Goal: Information Seeking & Learning: Learn about a topic

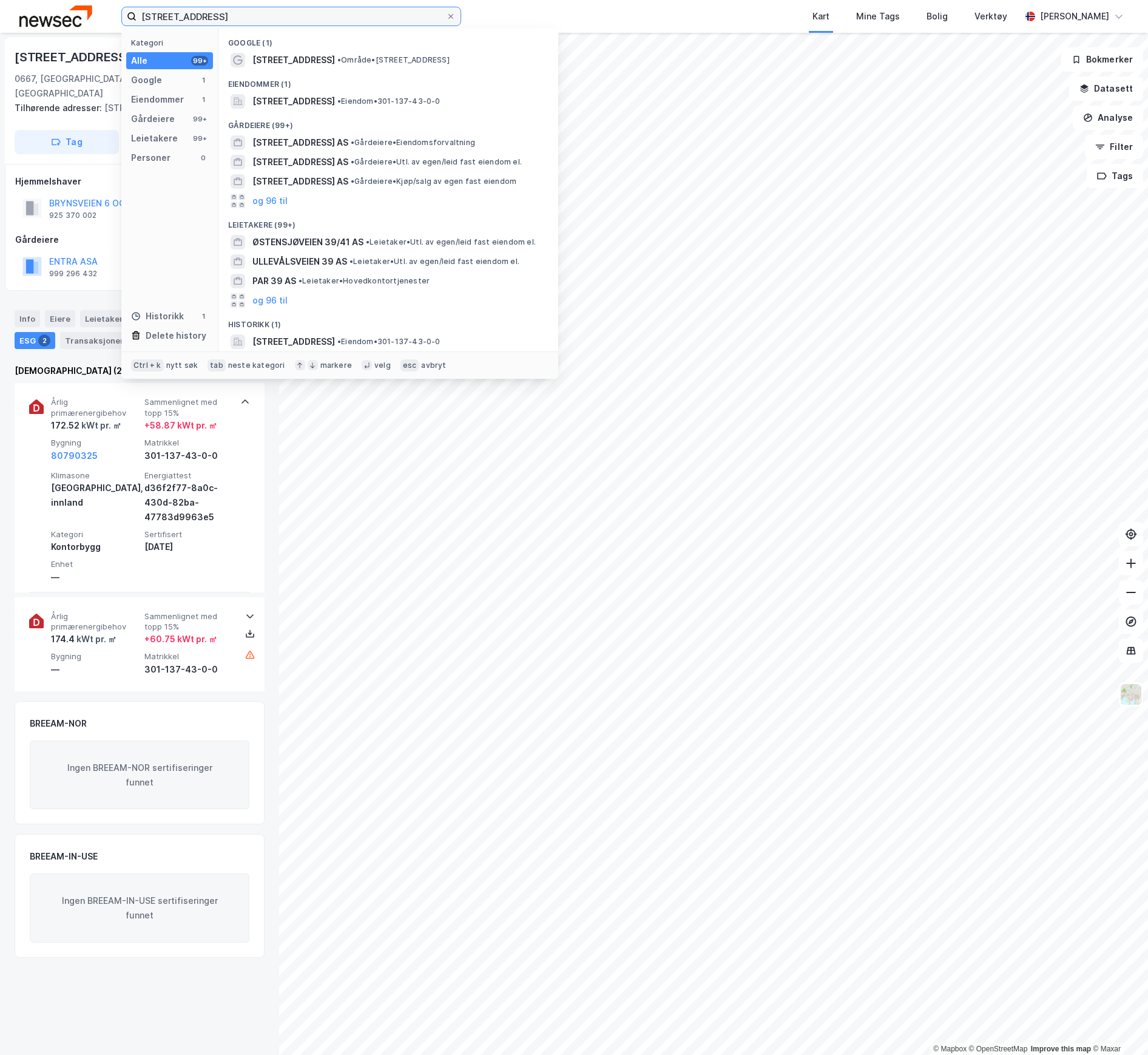
drag, startPoint x: 243, startPoint y: 18, endPoint x: 95, endPoint y: 18, distance: 148.0
click at [95, 18] on div "Østensjøveien 39 Kategori Alle 99+ Google 1 Eiendommer 1 Gårdeiere 99+ Leietake…" at bounding box center [574, 16] width 1148 height 33
paste input "[STREET_ADDRESS]"
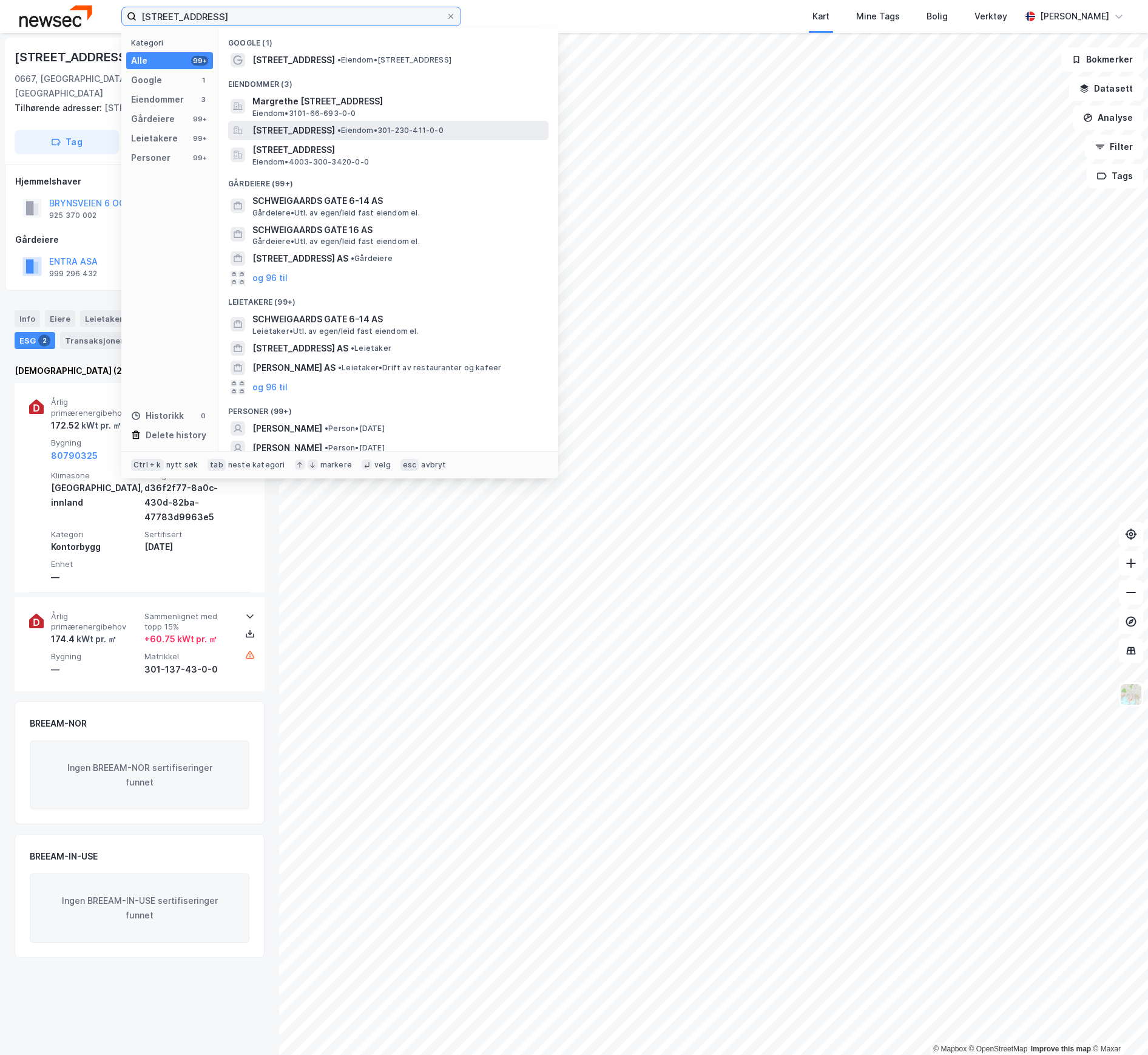
type input "[STREET_ADDRESS]"
click at [296, 135] on span "[STREET_ADDRESS]" at bounding box center [293, 131] width 82 height 15
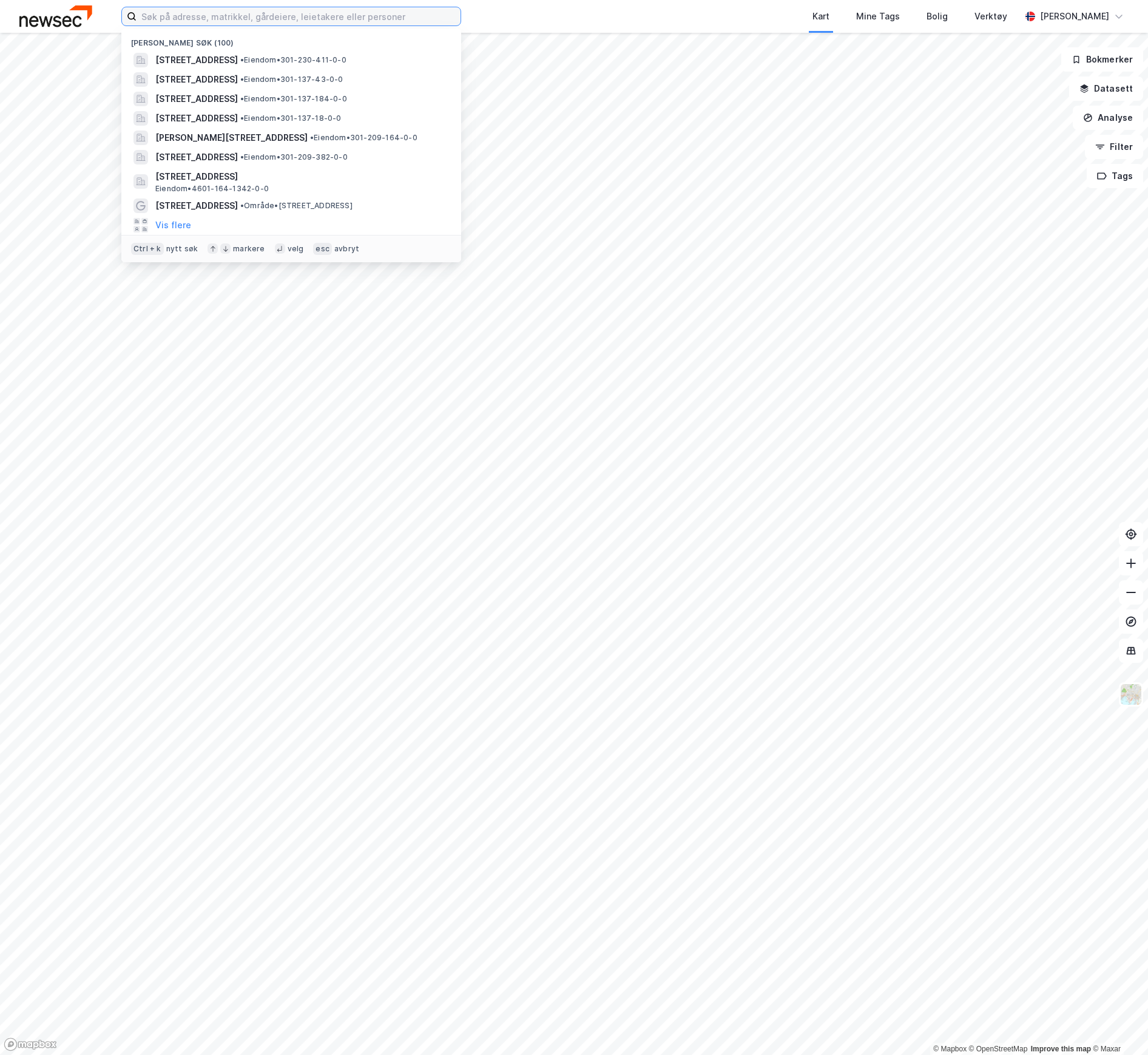
click at [195, 20] on input at bounding box center [298, 16] width 324 height 18
paste input "[STREET_ADDRESS]"
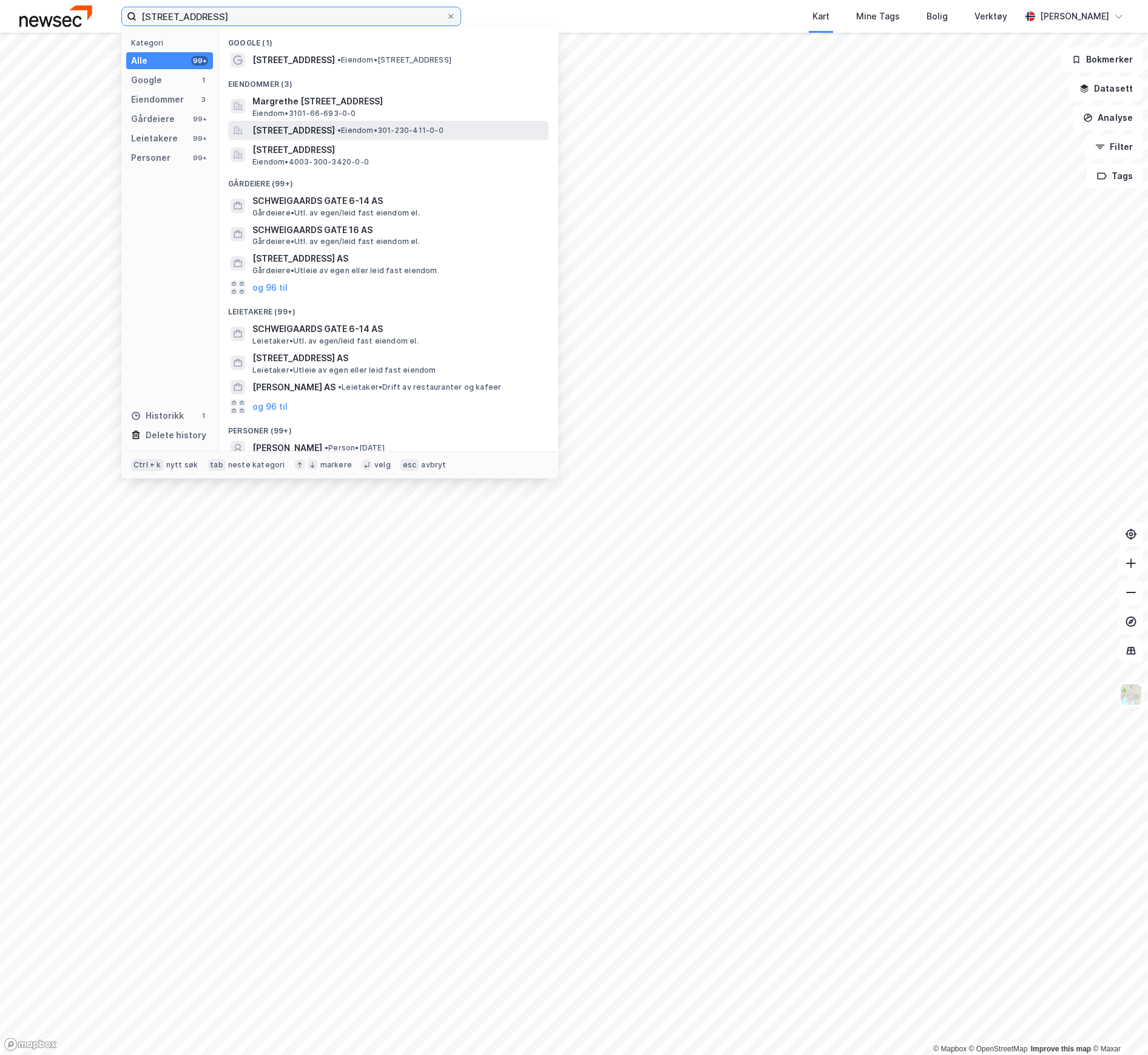
type input "[STREET_ADDRESS]"
click at [306, 123] on span "[STREET_ADDRESS]" at bounding box center [293, 131] width 82 height 15
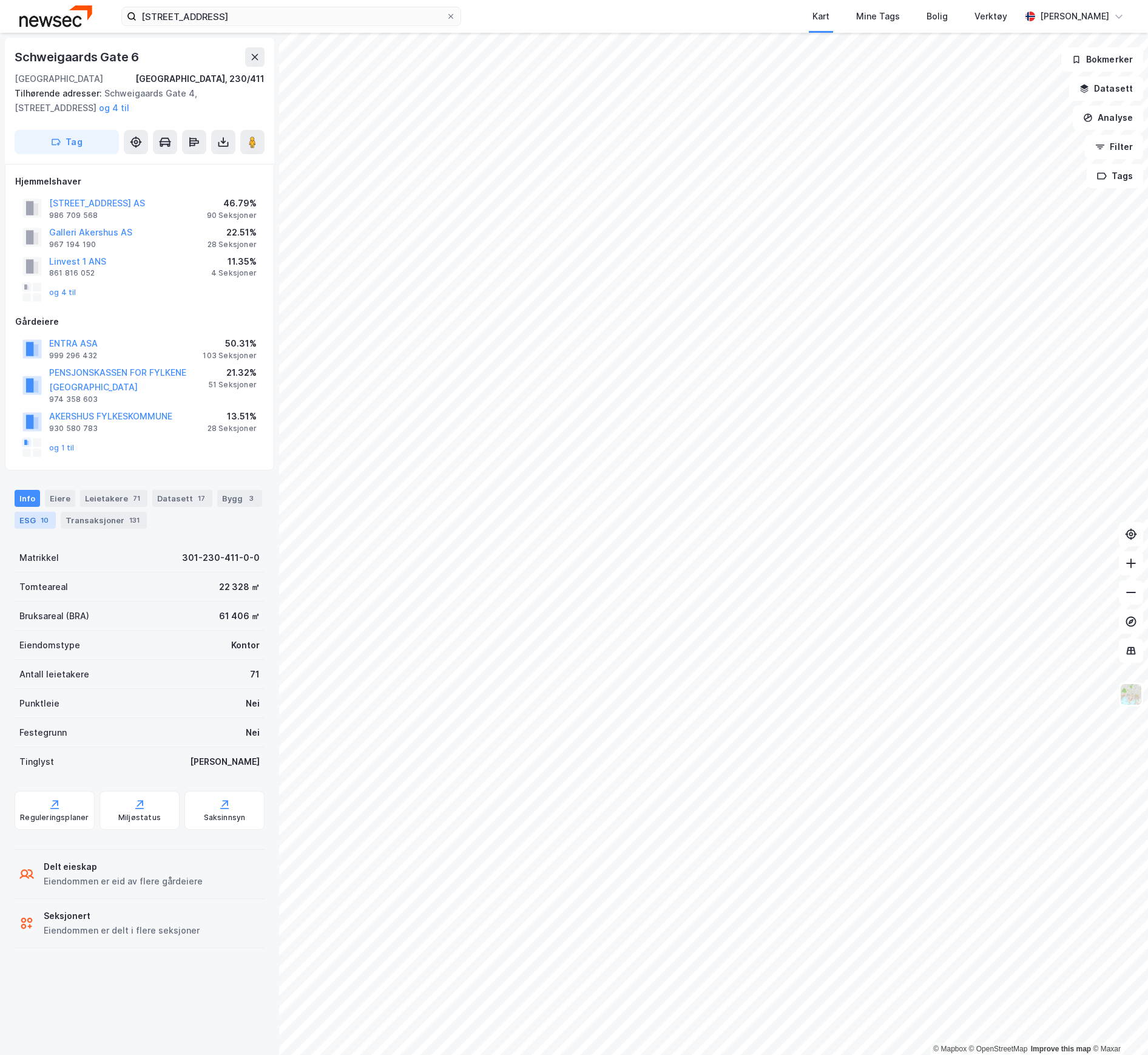
click at [29, 523] on div "ESG 10" at bounding box center [35, 520] width 41 height 17
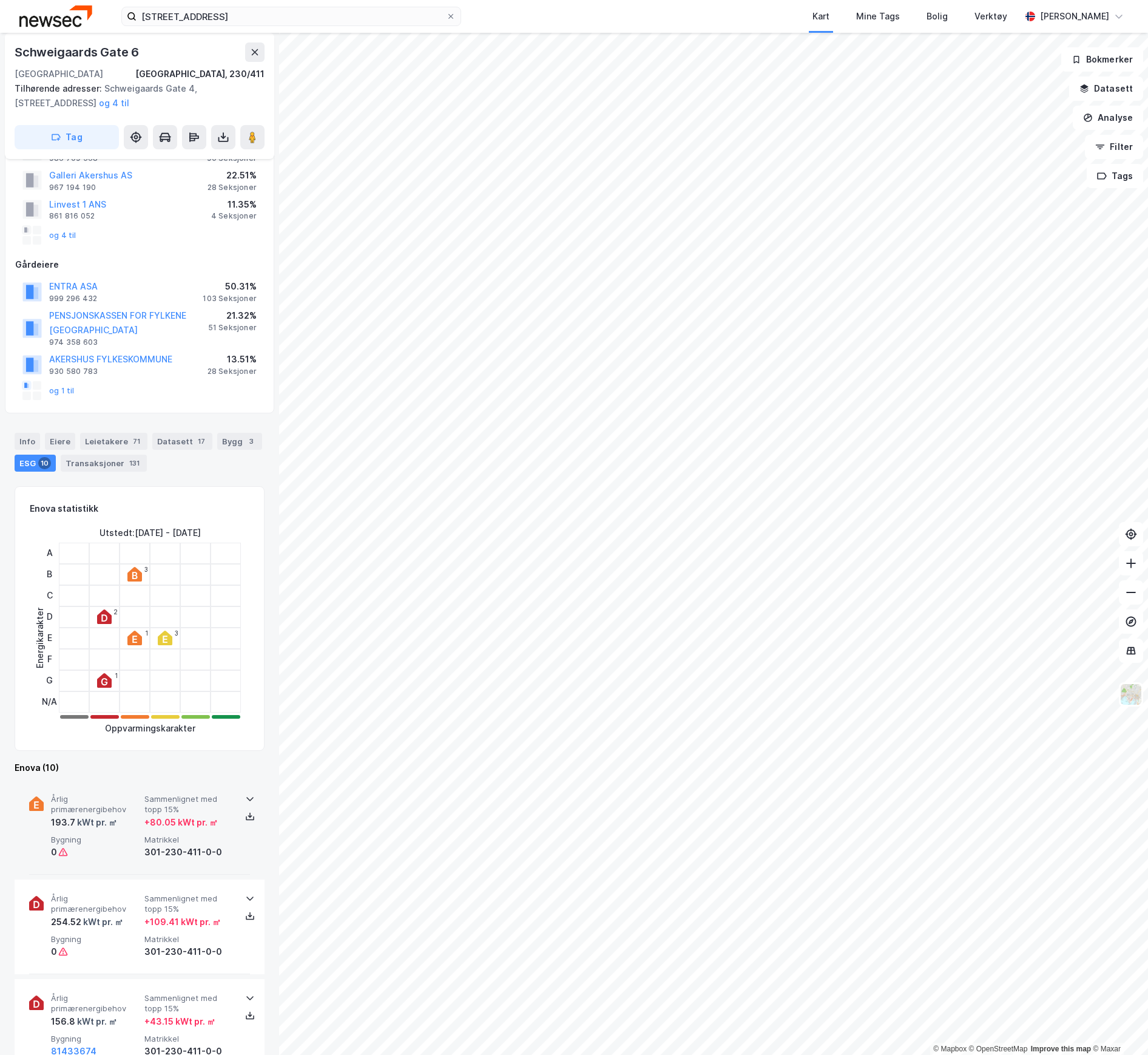
scroll to position [80, 0]
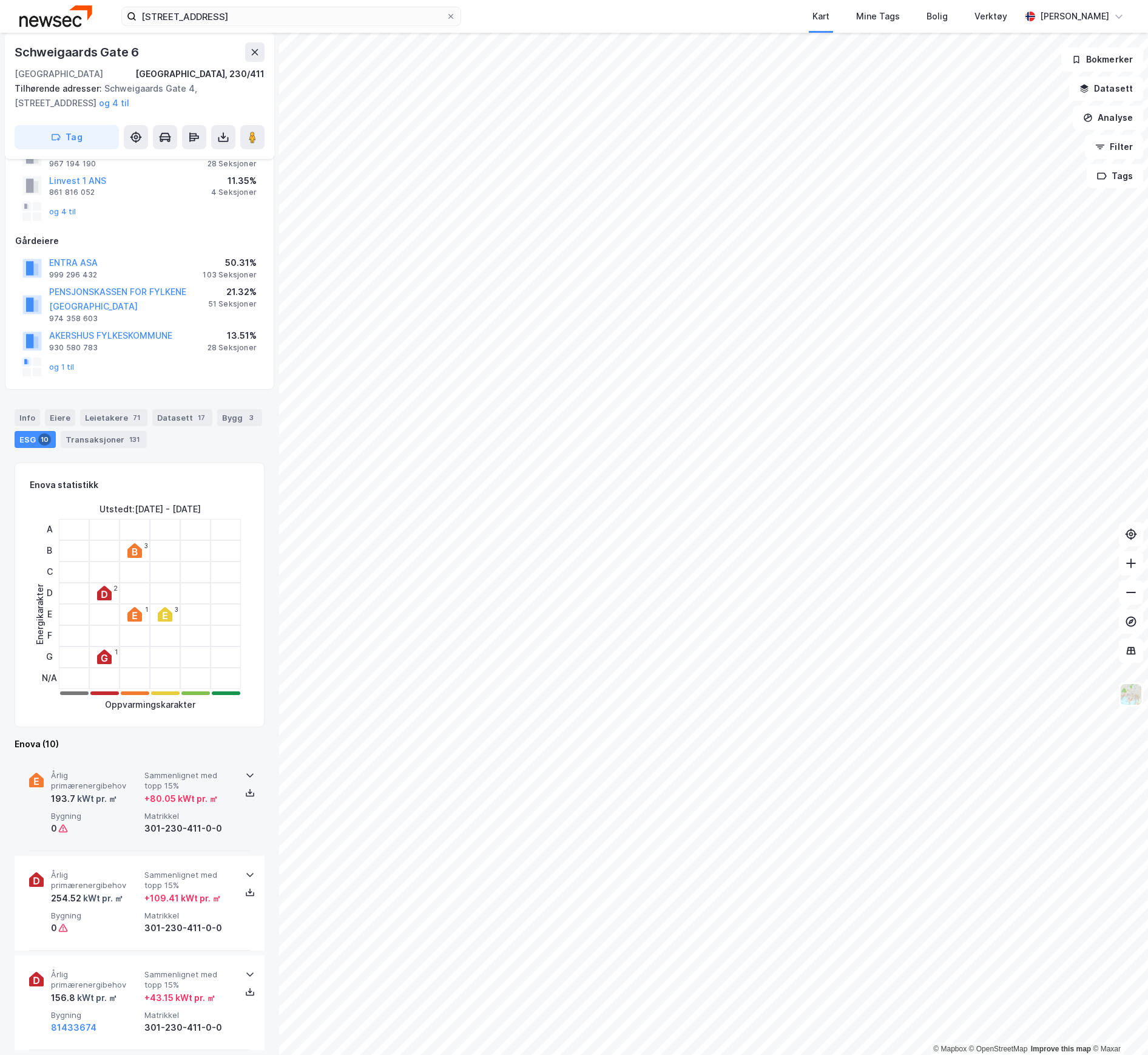
click at [120, 800] on div "193.7 kWt pr. ㎡" at bounding box center [95, 799] width 89 height 15
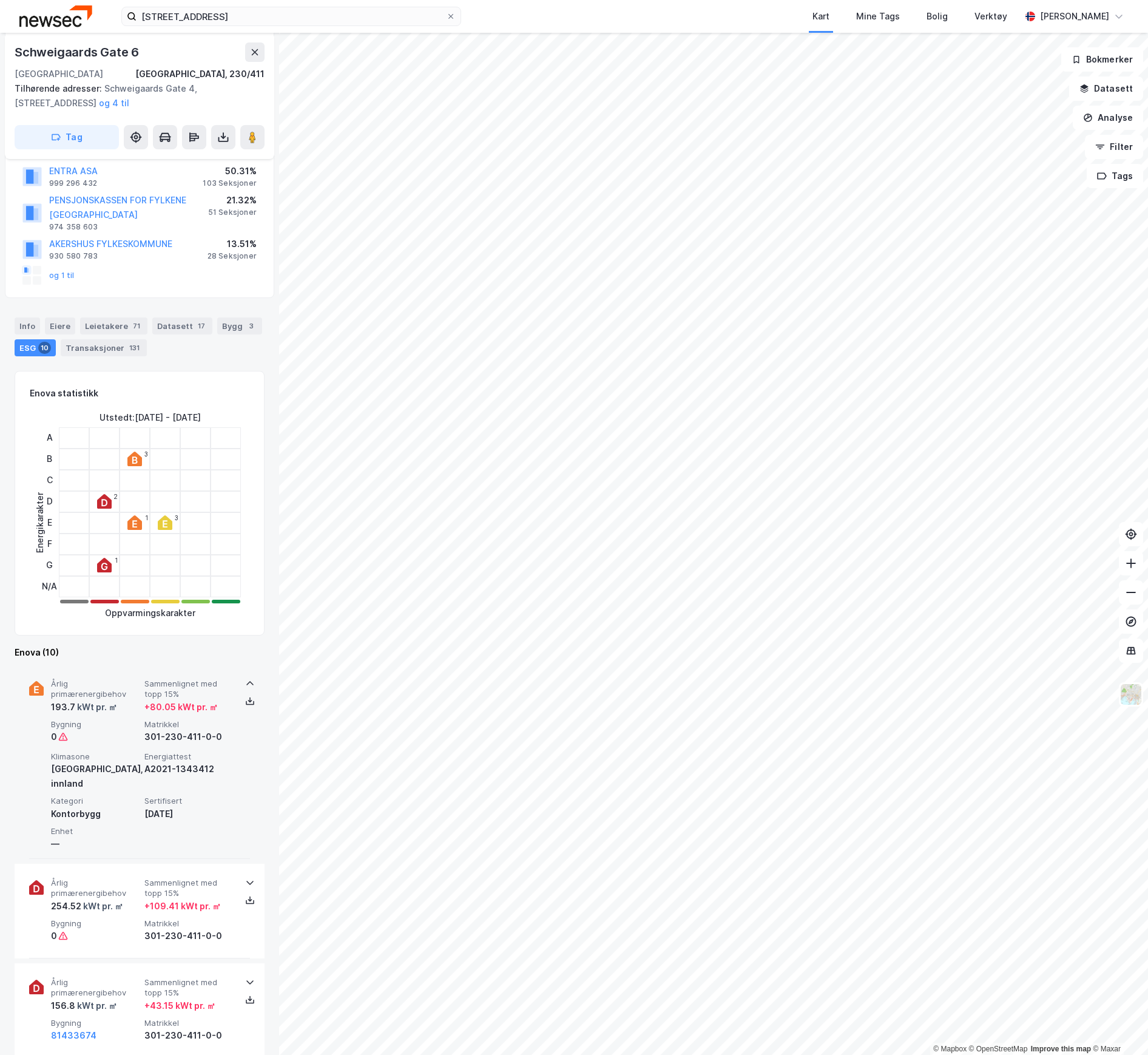
scroll to position [243, 0]
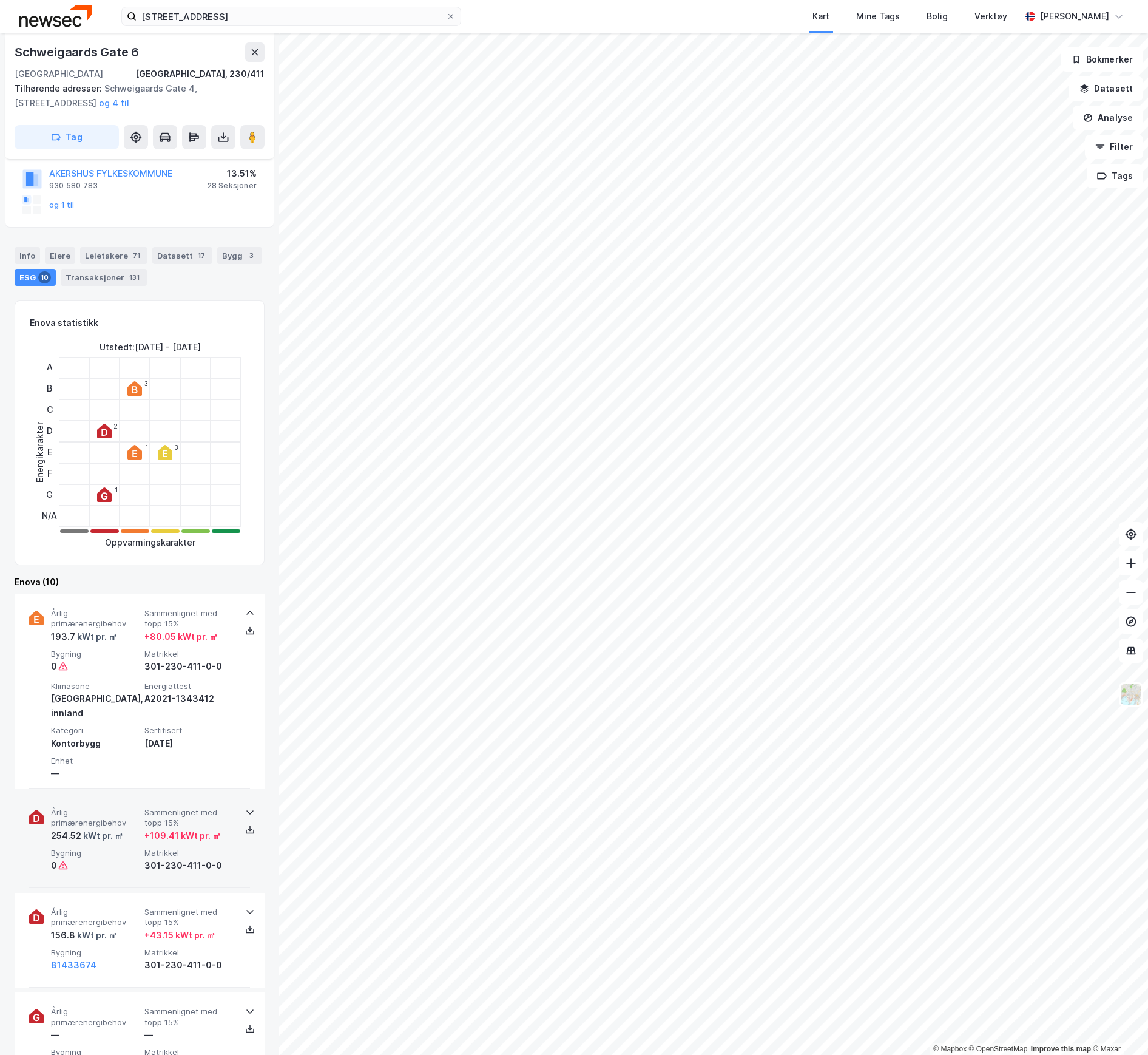
click at [112, 829] on div "kWt pr. ㎡" at bounding box center [102, 836] width 42 height 15
click at [130, 860] on div "Årlig primærenergibehov 254.52 kWt pr. ㎡ Sammenlignet med topp 15% + 109.41 kWt…" at bounding box center [139, 891] width 221 height 194
click at [130, 859] on div "Årlig primærenergibehov 254.52 kWt pr. ㎡ Sammenlignet med topp 15% + 109.41 kWt…" at bounding box center [139, 840] width 221 height 94
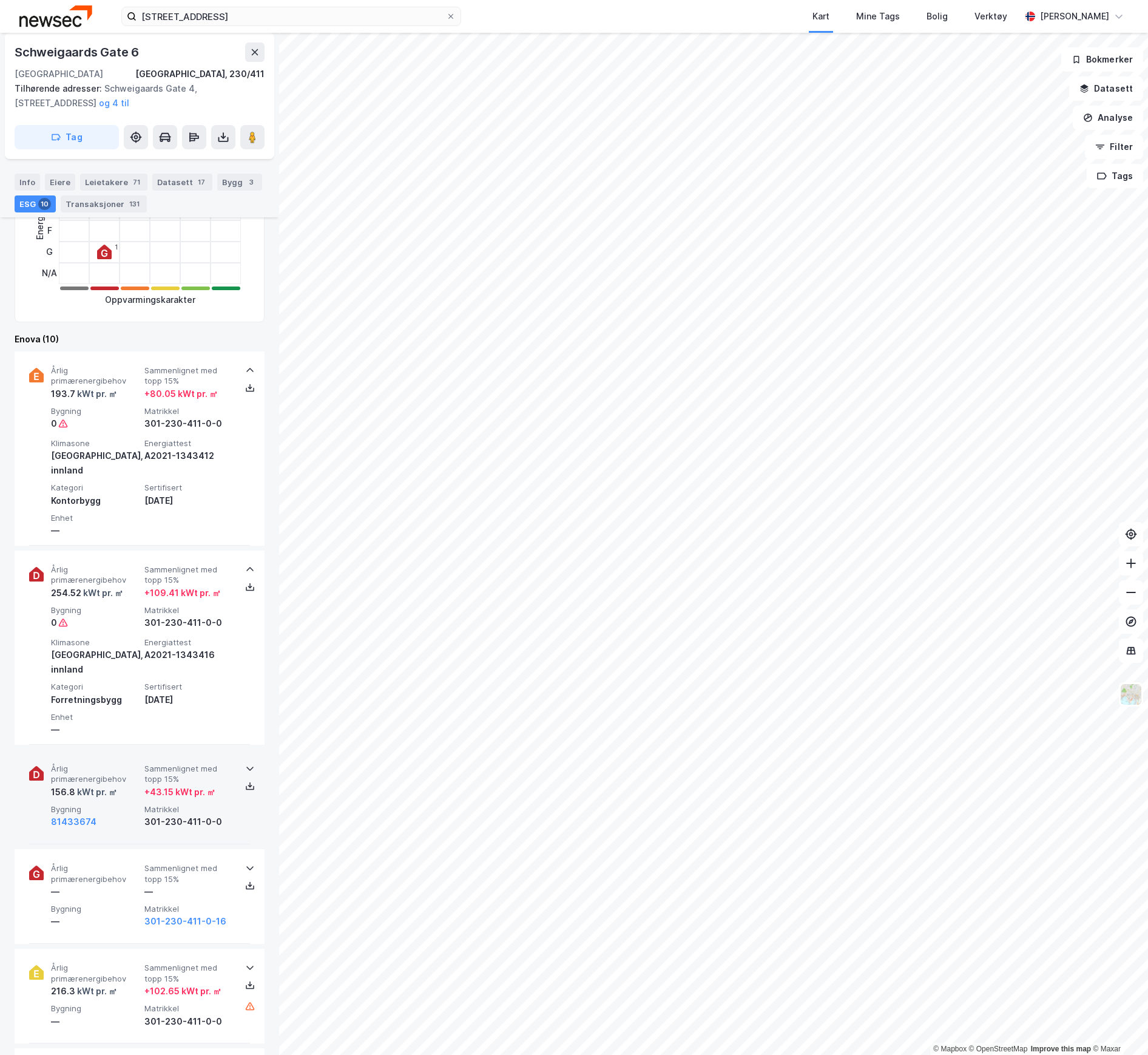
click at [103, 763] on span "Årlig primærenergibehov" at bounding box center [95, 774] width 89 height 21
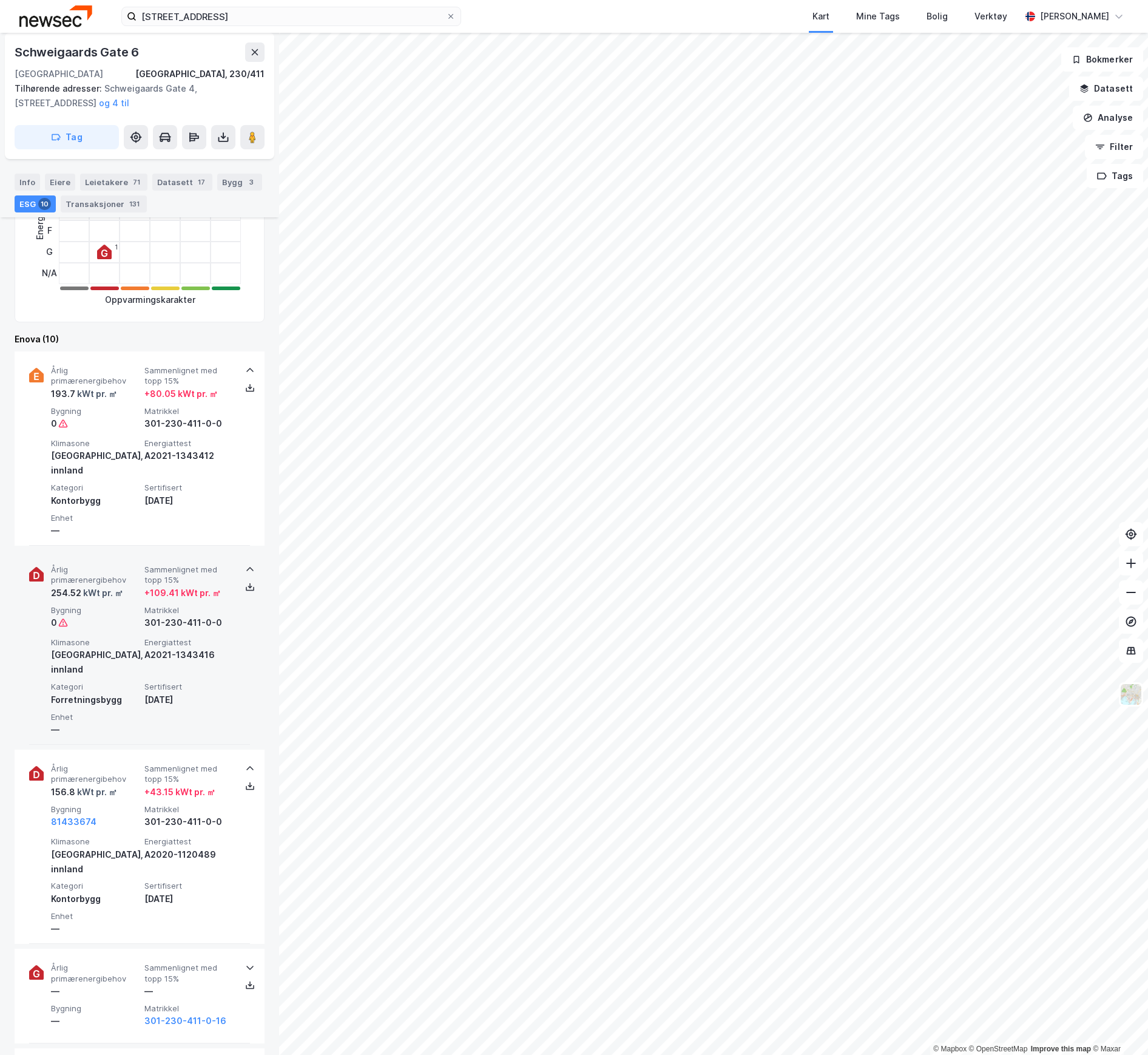
click at [95, 606] on span "Bygning" at bounding box center [95, 610] width 89 height 10
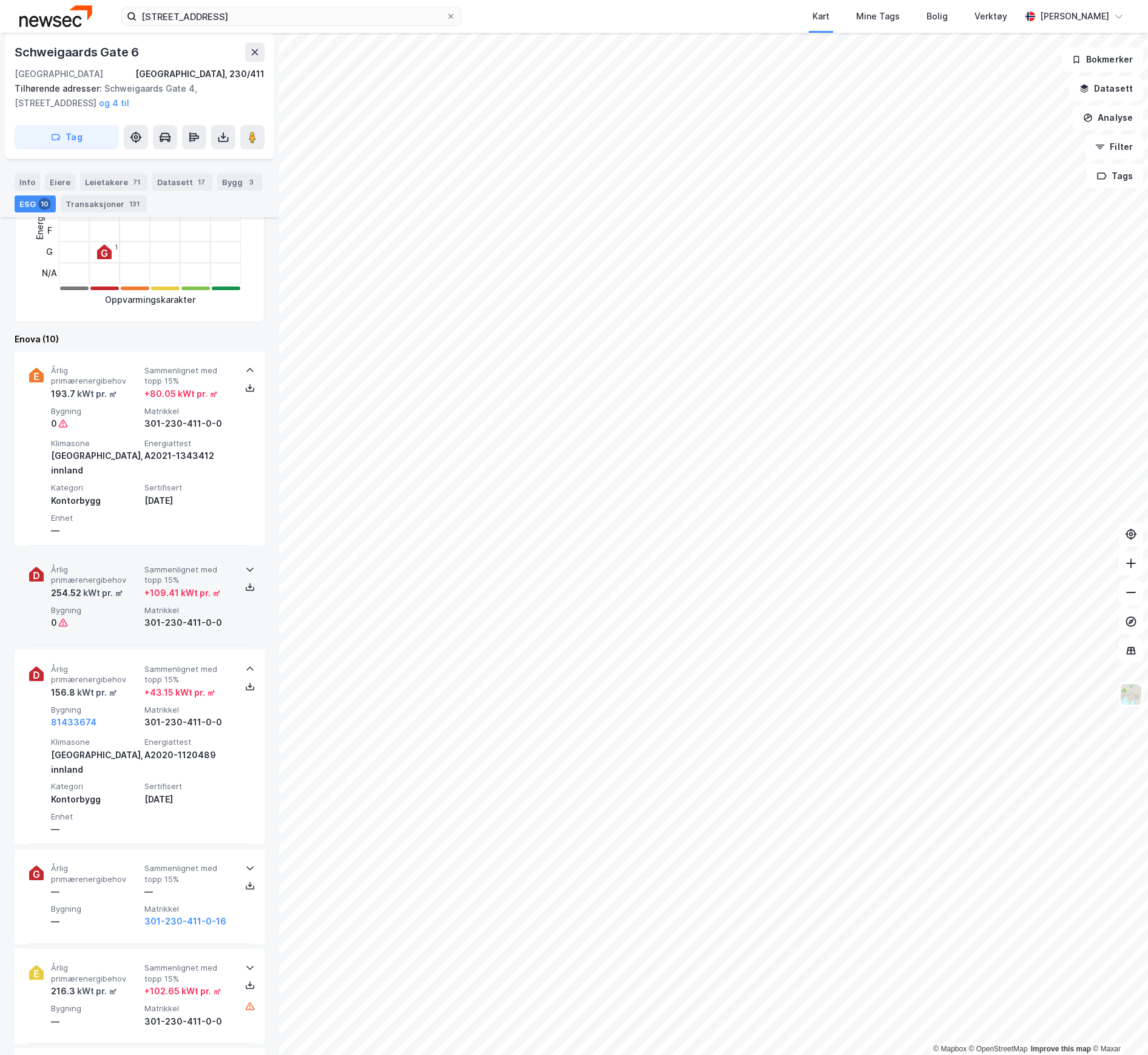
click at [110, 586] on div "kWt pr. ㎡" at bounding box center [102, 593] width 42 height 15
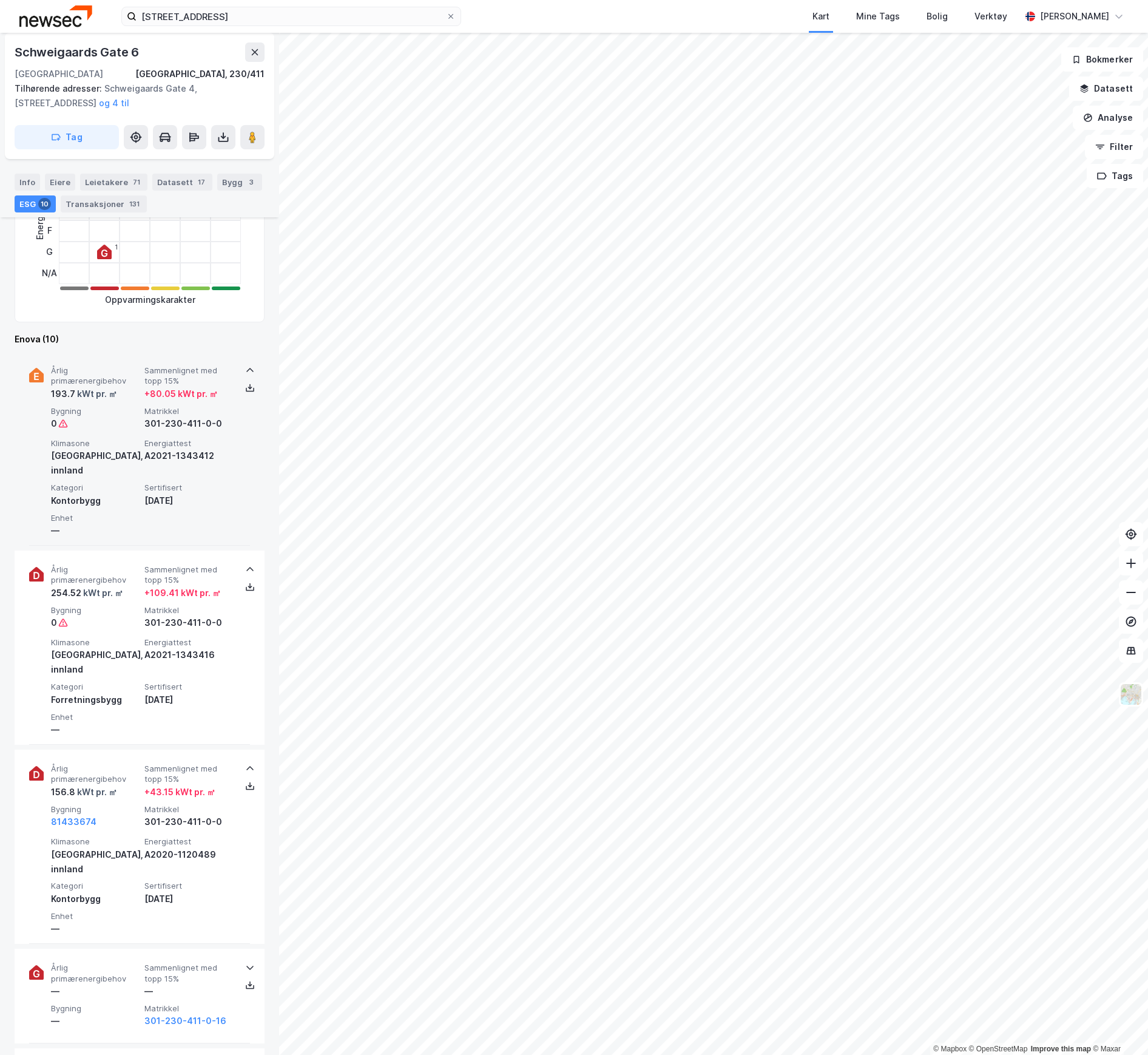
click at [105, 451] on div "[GEOGRAPHIC_DATA], innland" at bounding box center [95, 463] width 89 height 29
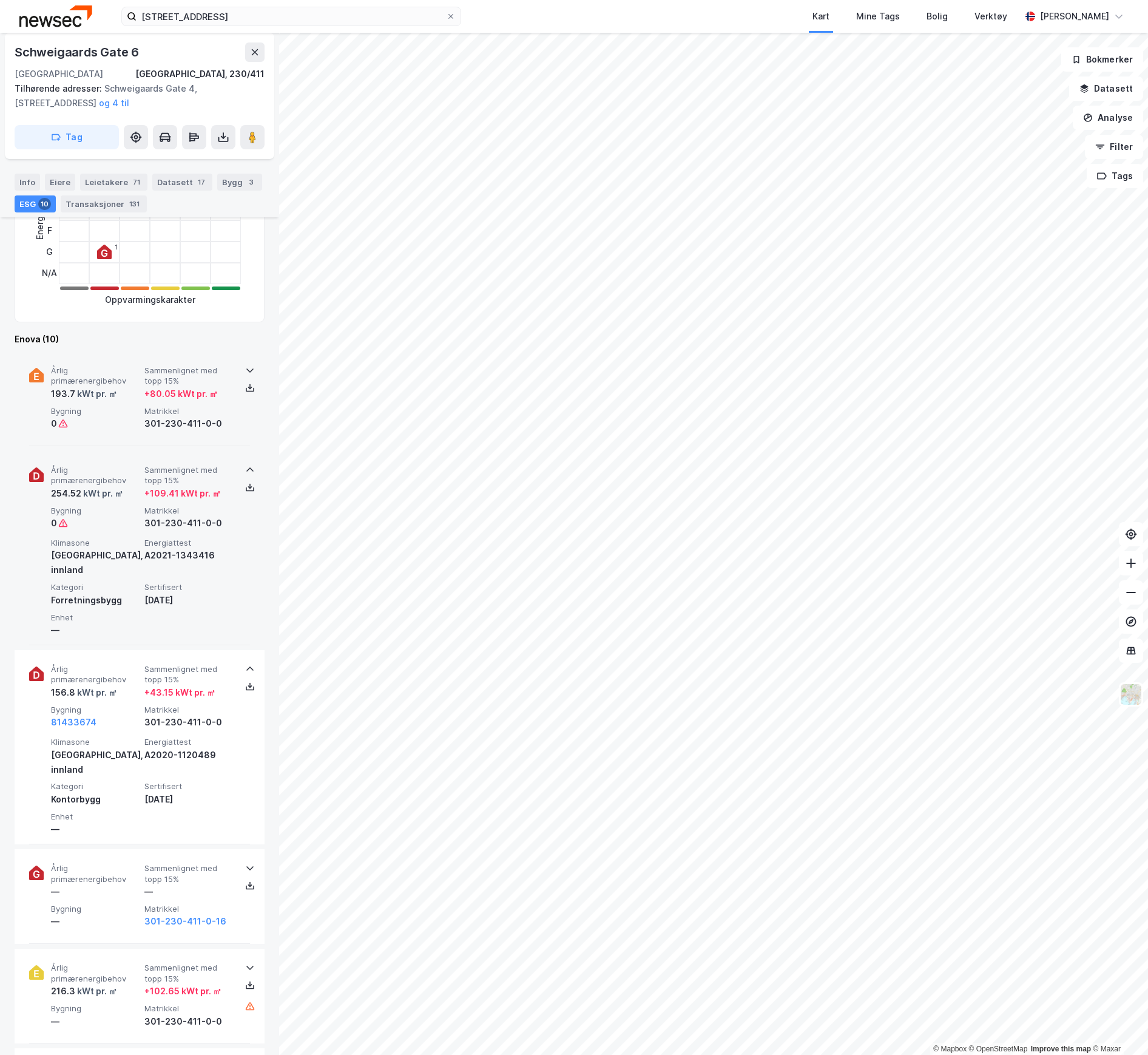
click at [125, 521] on div "0" at bounding box center [95, 523] width 89 height 15
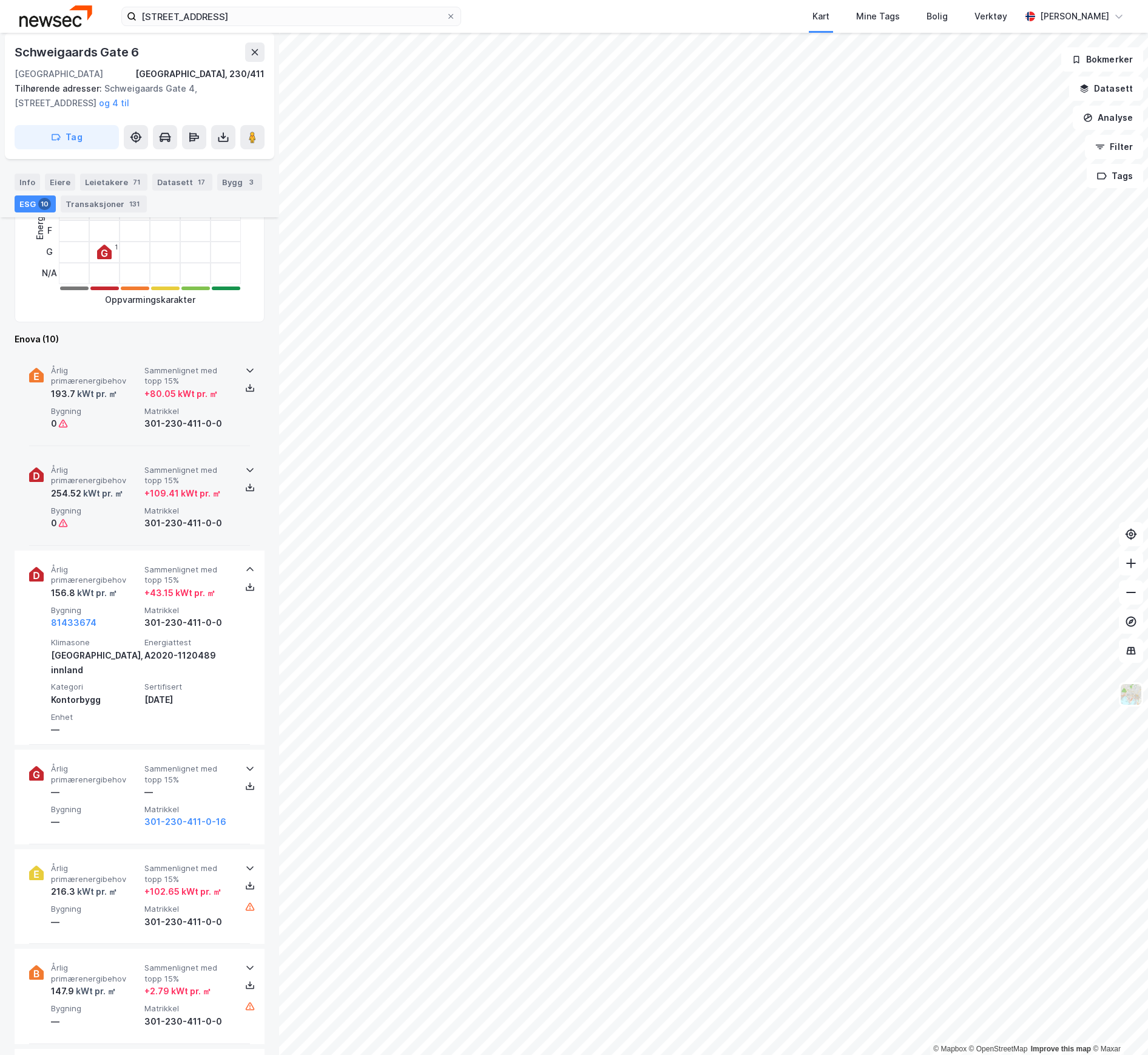
click at [119, 504] on div "Årlig primærenergibehov 254.52 kWt pr. ㎡ Sammenlignet med topp 15% + 109.41 kWt…" at bounding box center [142, 498] width 182 height 65
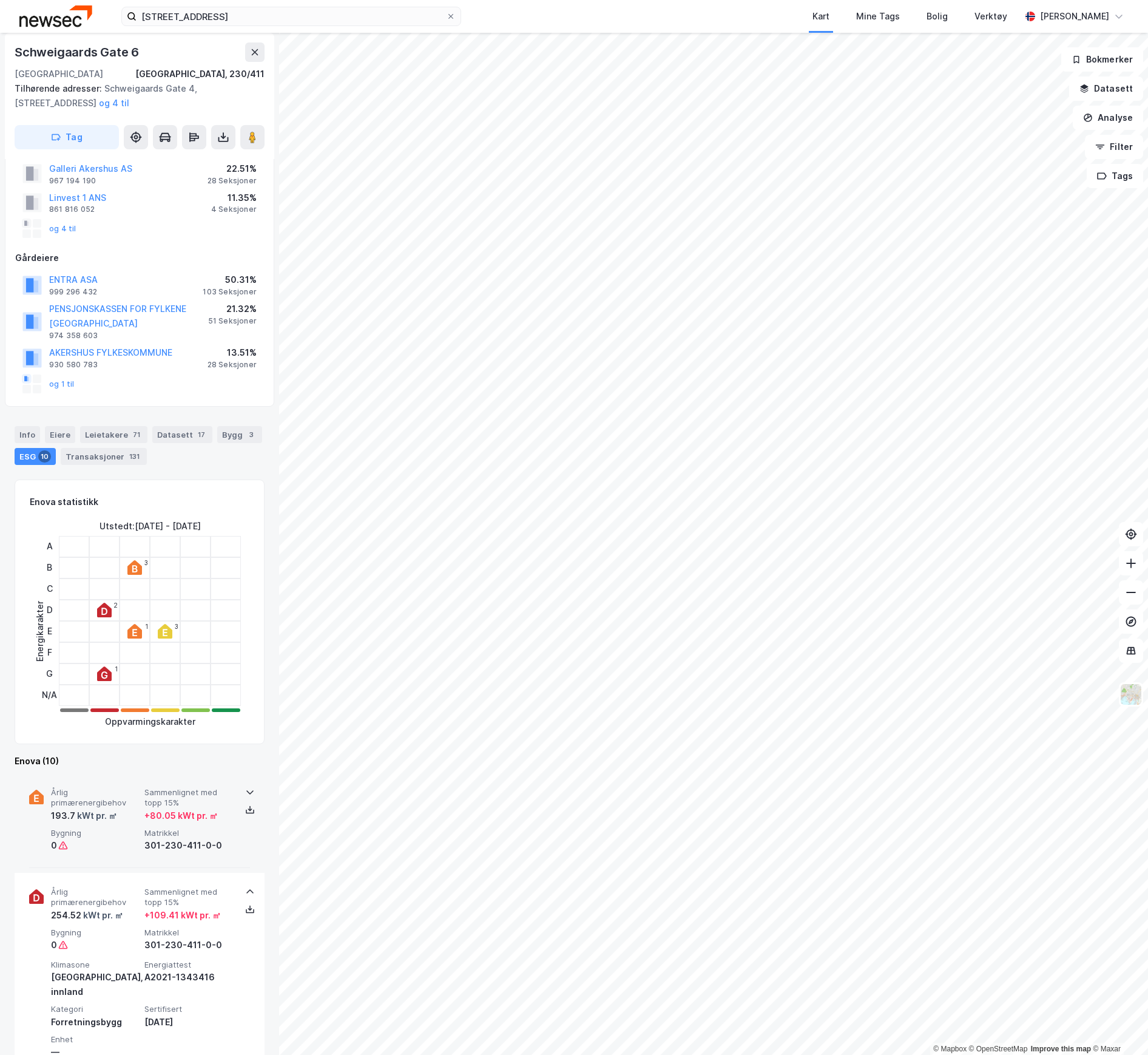
scroll to position [0, 0]
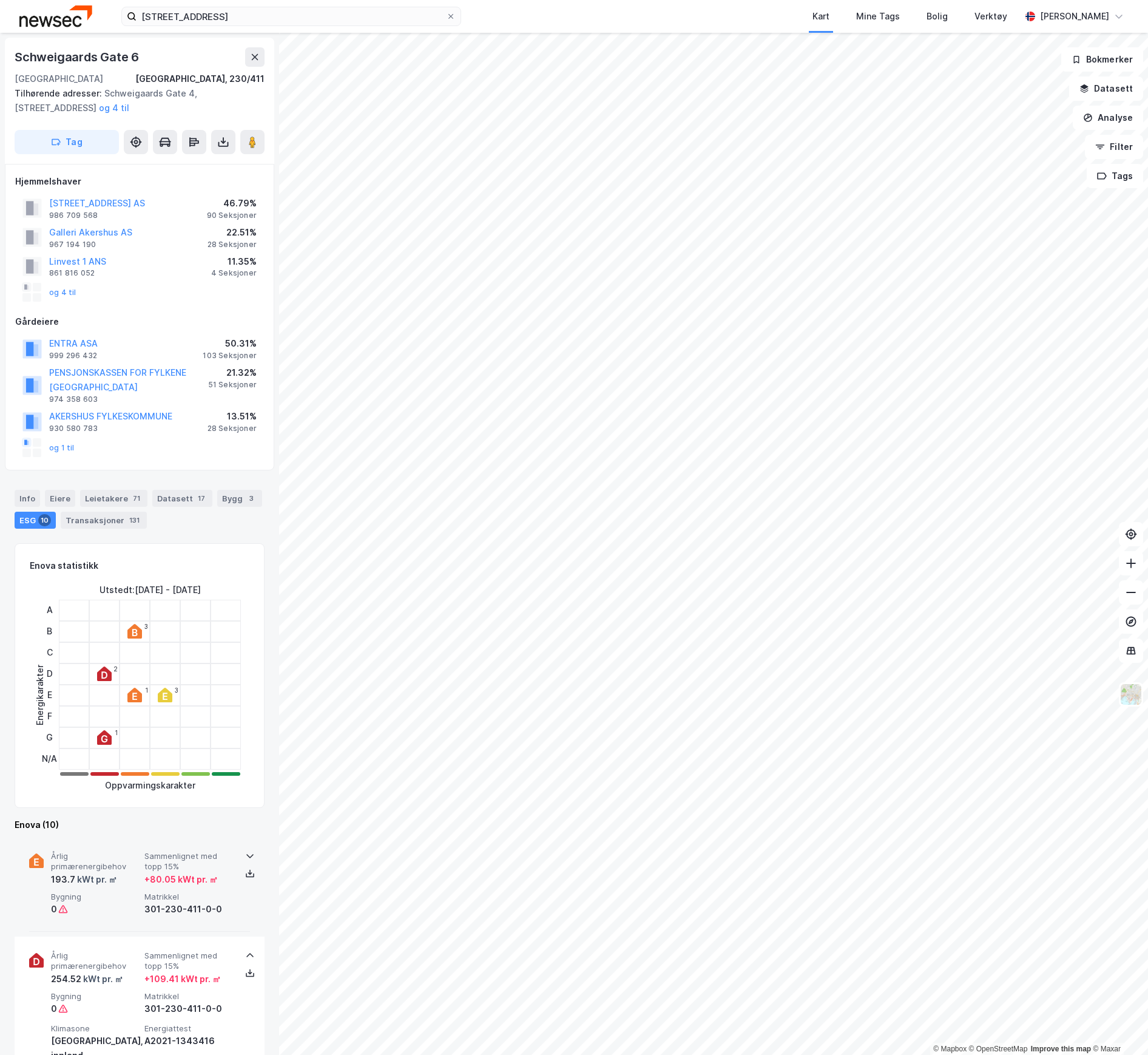
click at [137, 636] on icon at bounding box center [135, 632] width 15 height 15
click at [143, 621] on div "3" at bounding box center [135, 632] width 30 height 21
drag, startPoint x: 147, startPoint y: 628, endPoint x: 125, endPoint y: 629, distance: 22.0
click at [125, 629] on div "3" at bounding box center [135, 632] width 30 height 21
drag, startPoint x: 130, startPoint y: 632, endPoint x: 146, endPoint y: 632, distance: 16.0
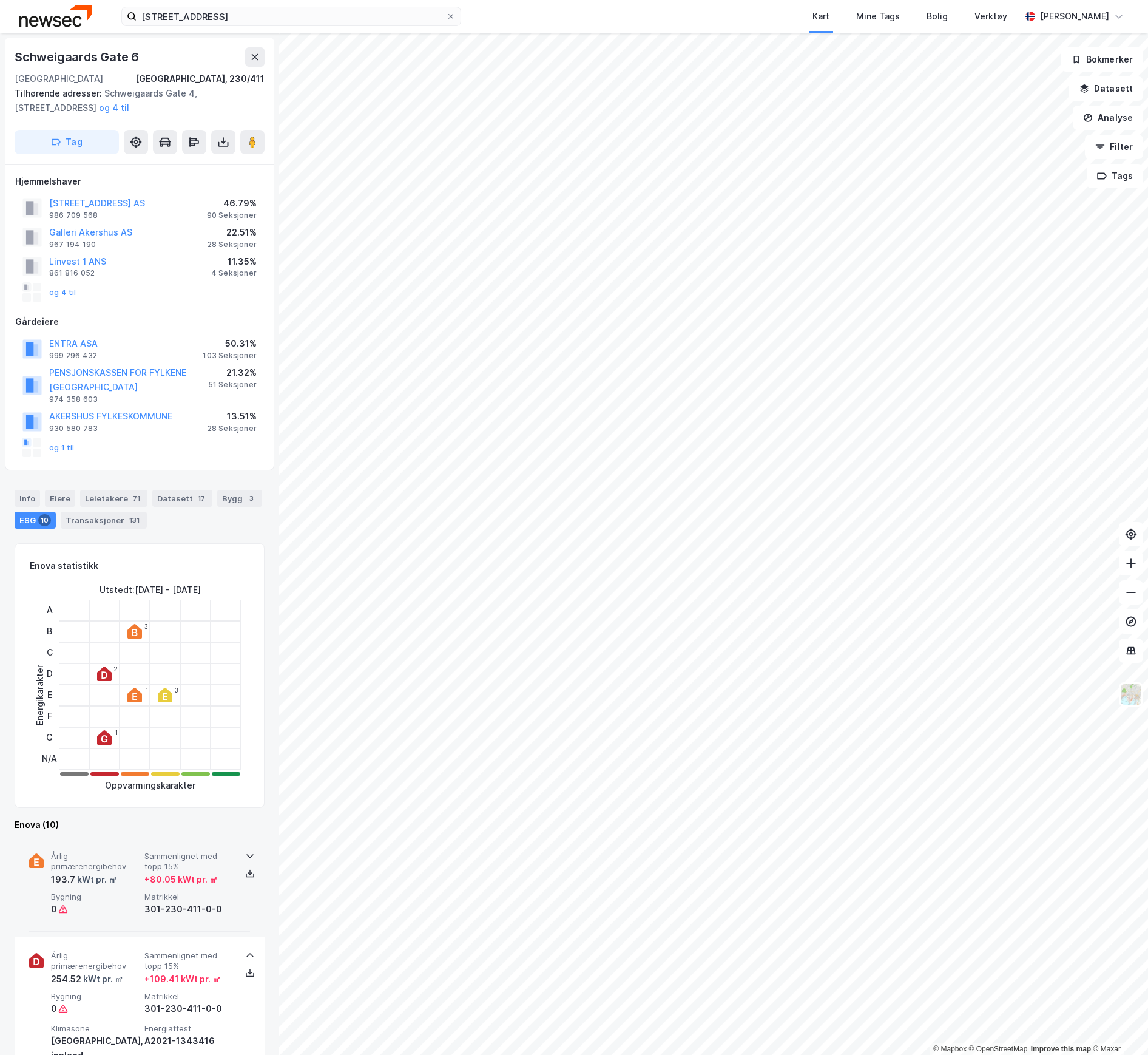
click at [146, 632] on div "3" at bounding box center [135, 632] width 30 height 21
drag, startPoint x: 143, startPoint y: 627, endPoint x: 119, endPoint y: 630, distance: 24.2
click at [120, 630] on div "3" at bounding box center [135, 632] width 30 height 21
drag, startPoint x: 101, startPoint y: 671, endPoint x: 112, endPoint y: 671, distance: 11.0
click at [112, 671] on div "2" at bounding box center [105, 674] width 30 height 21
